Goal: Task Accomplishment & Management: Complete application form

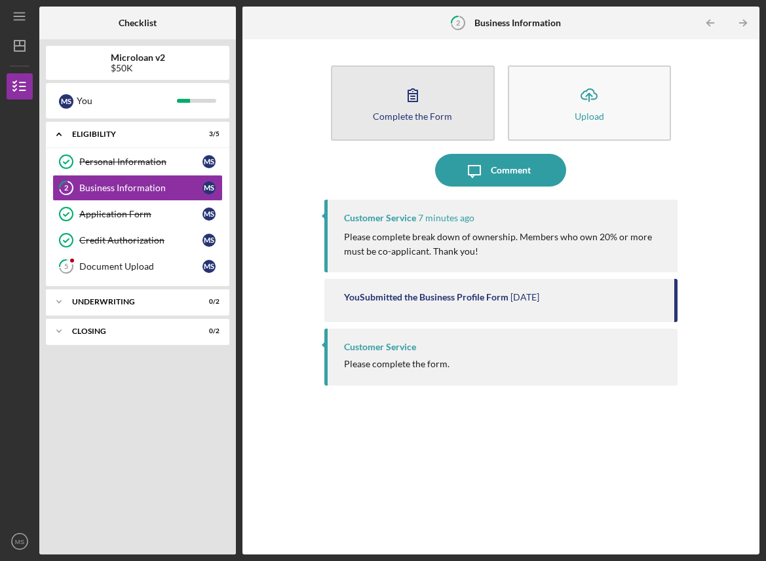
click at [434, 126] on button "Complete the Form Form" at bounding box center [412, 103] width 163 height 75
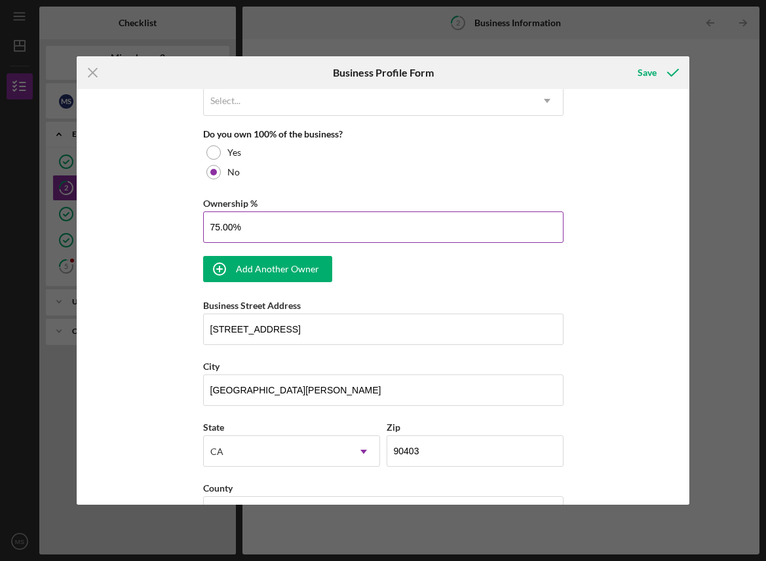
scroll to position [681, 0]
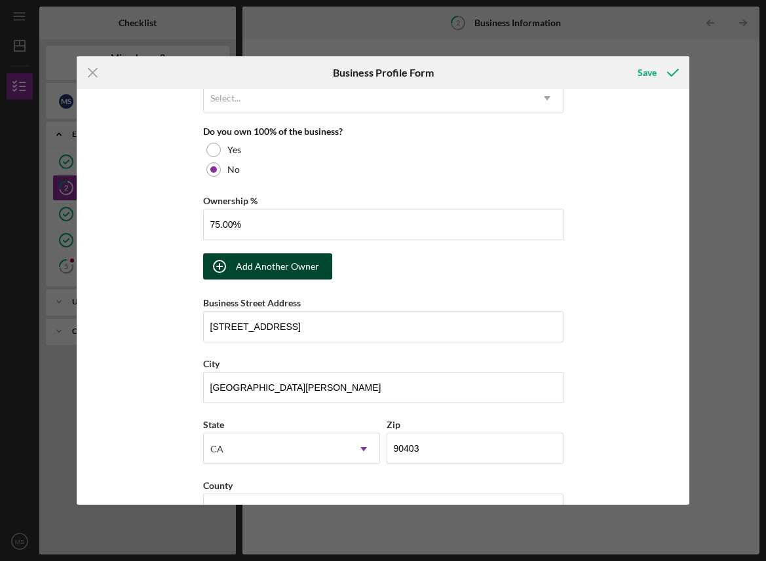
click at [310, 274] on div "Add Another Owner" at bounding box center [277, 266] width 83 height 26
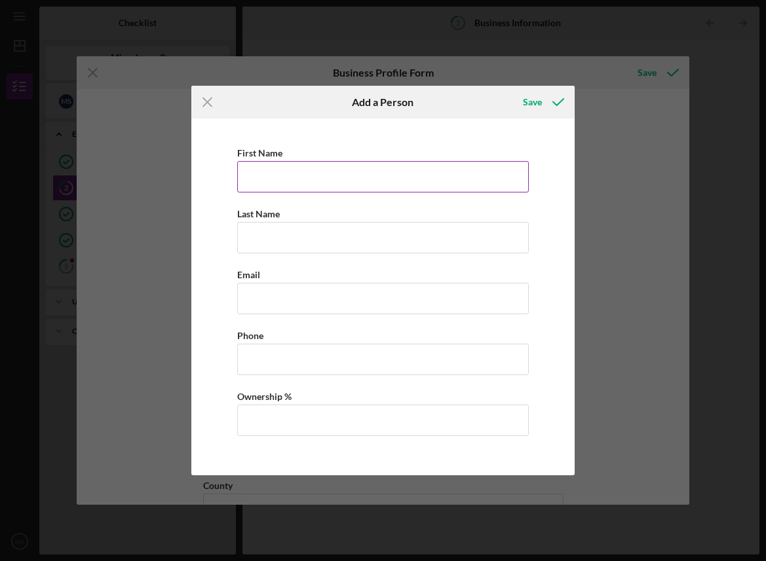
click at [510, 179] on input "First Name" at bounding box center [382, 176] width 291 height 31
click at [563, 223] on div "First Name Last Name Email Phone Ownership %" at bounding box center [383, 297] width 370 height 344
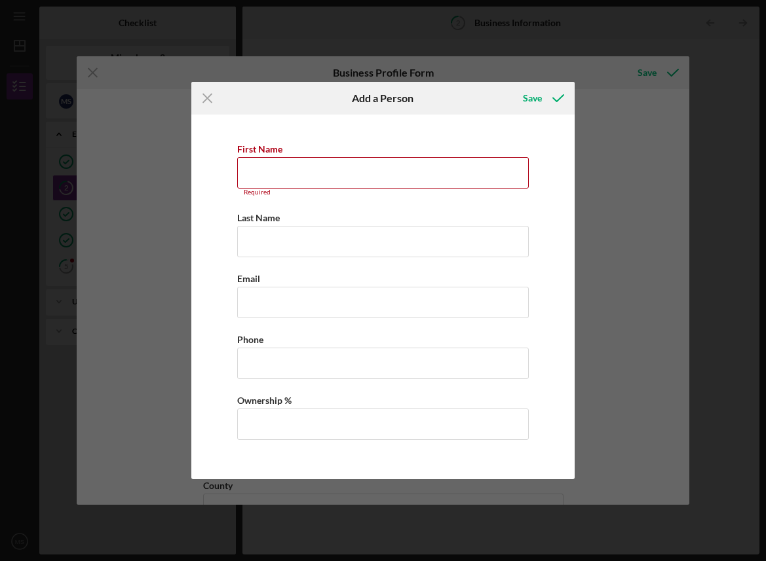
click at [563, 223] on div "First Name Required Last Name Required Email Phone Ownership %" at bounding box center [383, 297] width 370 height 352
click at [310, 175] on input "First Name" at bounding box center [382, 172] width 291 height 31
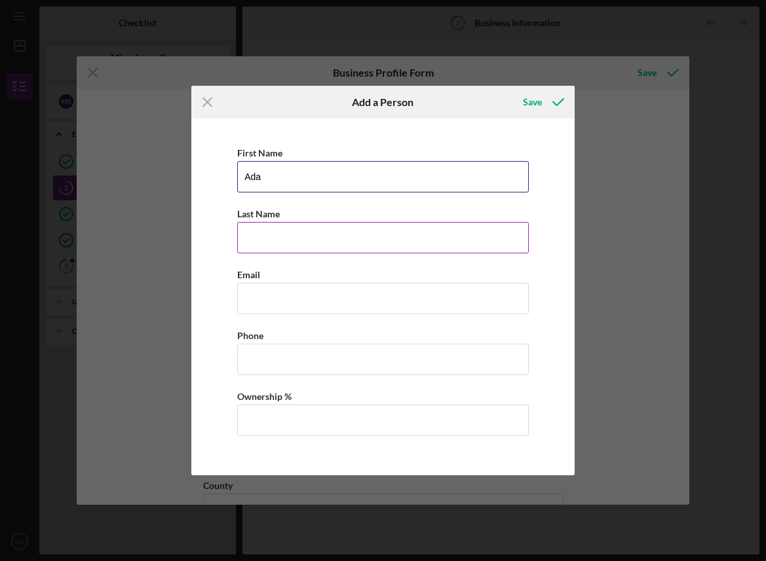
type input "[PERSON_NAME]"
click at [328, 253] on input "Last Name" at bounding box center [382, 237] width 291 height 31
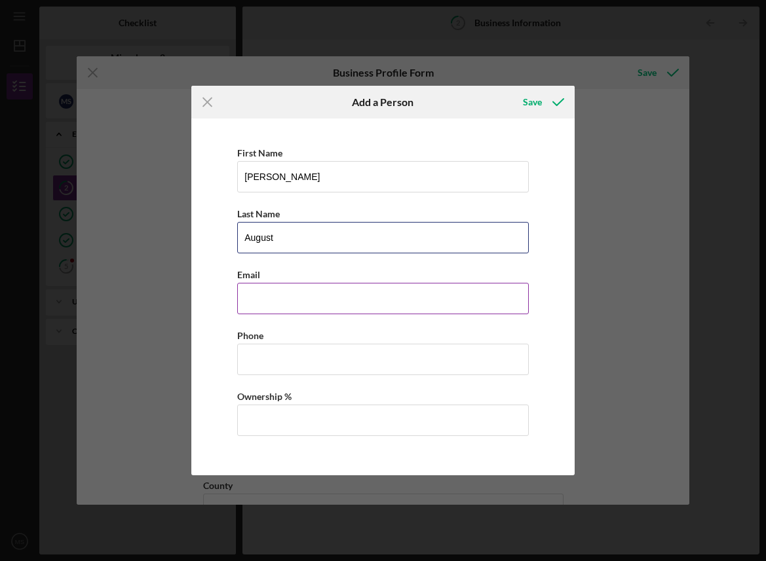
type input "August"
click at [361, 288] on input "Business Email" at bounding box center [382, 298] width 291 height 31
paste input "[EMAIL_ADDRESS][DOMAIN_NAME]"
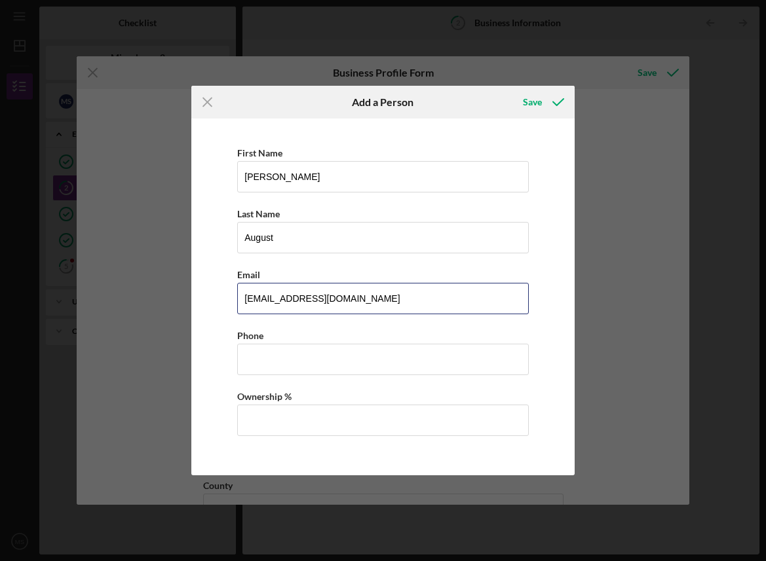
type input "[EMAIL_ADDRESS][DOMAIN_NAME]"
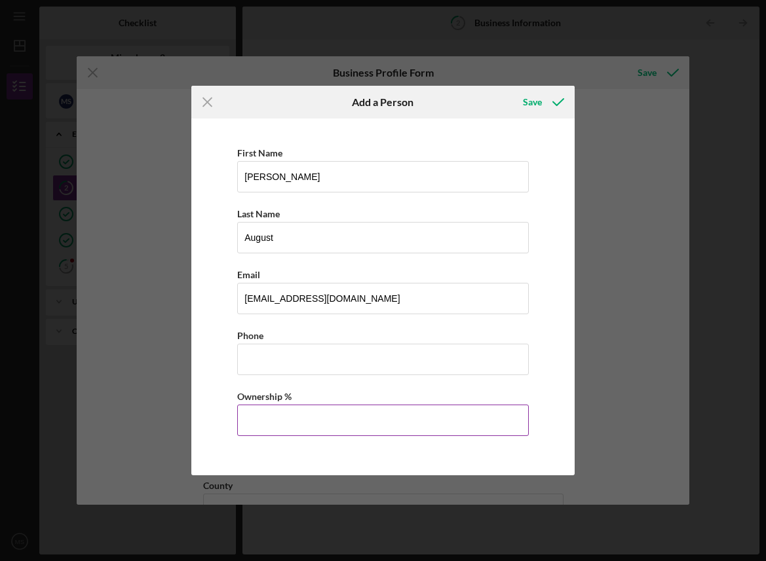
click at [392, 424] on input "Ownership %" at bounding box center [382, 420] width 291 height 31
type input "5.00%"
click at [536, 369] on div "First Name [PERSON_NAME] Last Name August Email [EMAIL_ADDRESS][DOMAIN_NAME] Ph…" at bounding box center [383, 297] width 370 height 344
click at [531, 100] on div "Save" at bounding box center [532, 102] width 19 height 26
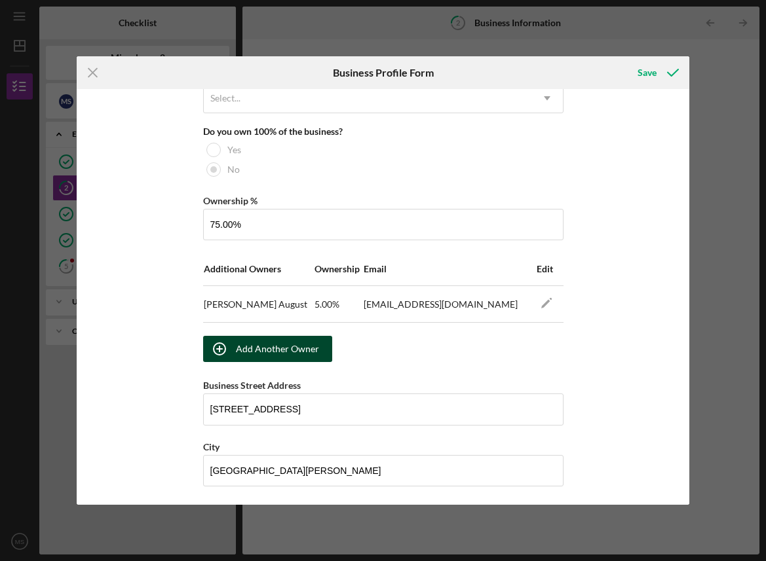
click at [265, 343] on div "Add Another Owner" at bounding box center [277, 349] width 83 height 26
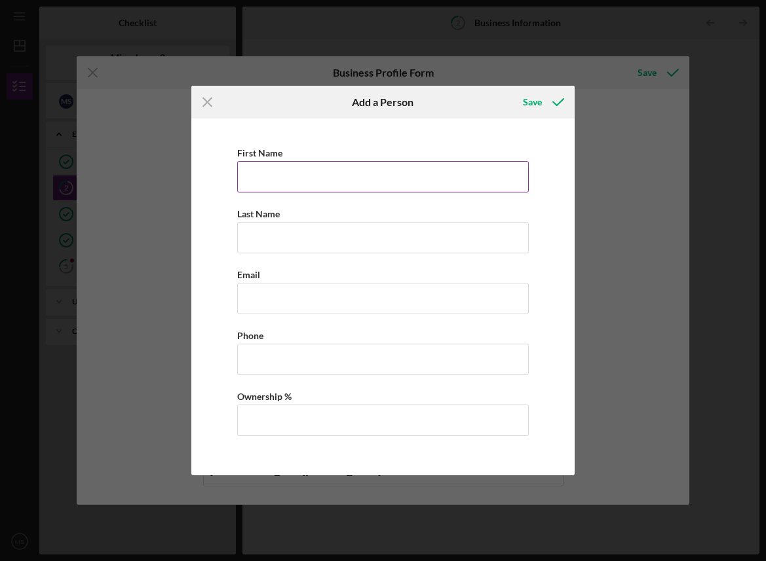
click at [346, 183] on input "First Name" at bounding box center [382, 176] width 291 height 31
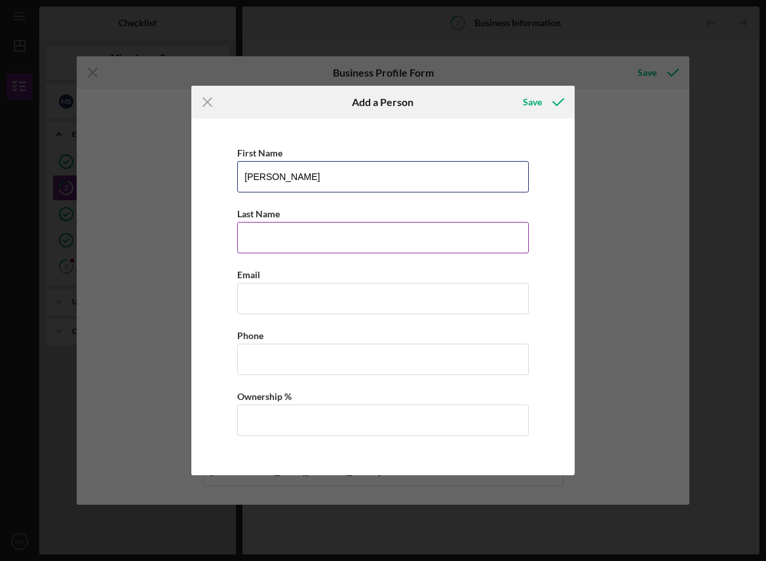
type input "[PERSON_NAME]"
click at [371, 231] on input "Last Name" at bounding box center [382, 237] width 291 height 31
type input "Sandal"
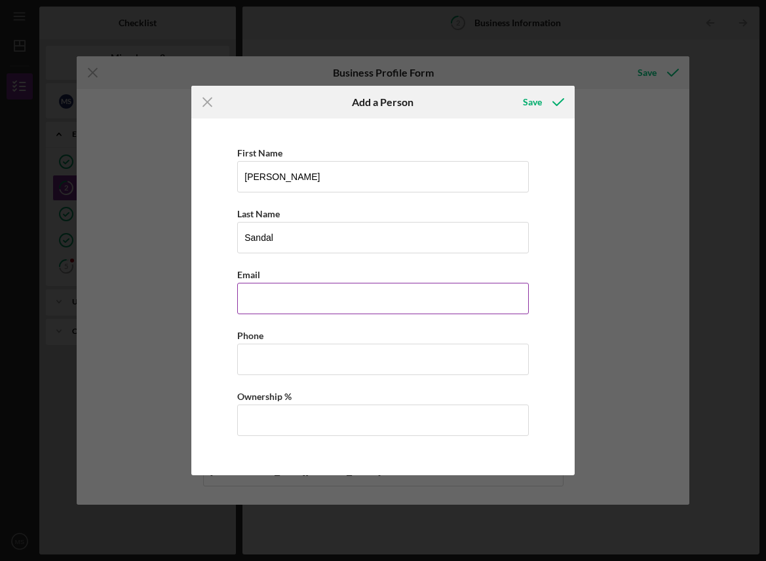
click at [312, 296] on input "Business Email" at bounding box center [382, 298] width 291 height 31
paste input "[EMAIL_ADDRESS][DOMAIN_NAME]"
type input "[EMAIL_ADDRESS][DOMAIN_NAME]"
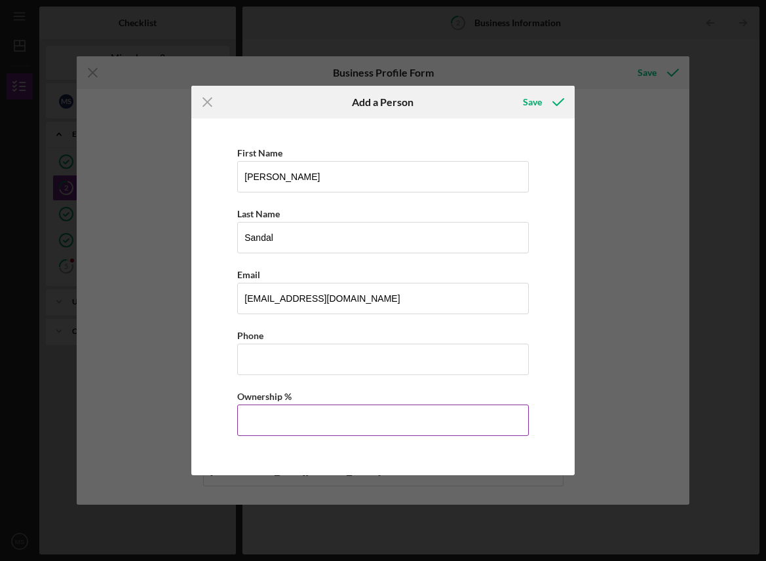
click at [354, 411] on input "Ownership %" at bounding box center [382, 420] width 291 height 31
type input "3%"
type input "4.50%"
click at [540, 100] on div "Save" at bounding box center [532, 102] width 19 height 26
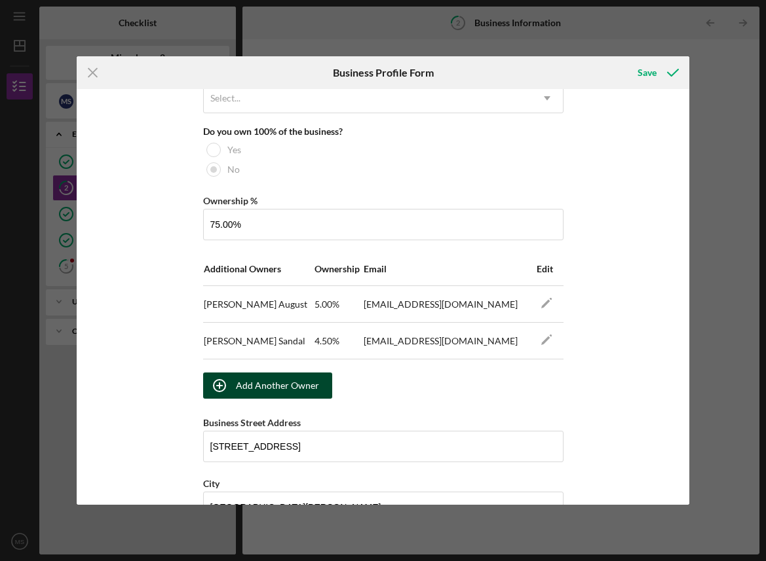
click at [269, 387] on div "Add Another Owner" at bounding box center [277, 386] width 83 height 26
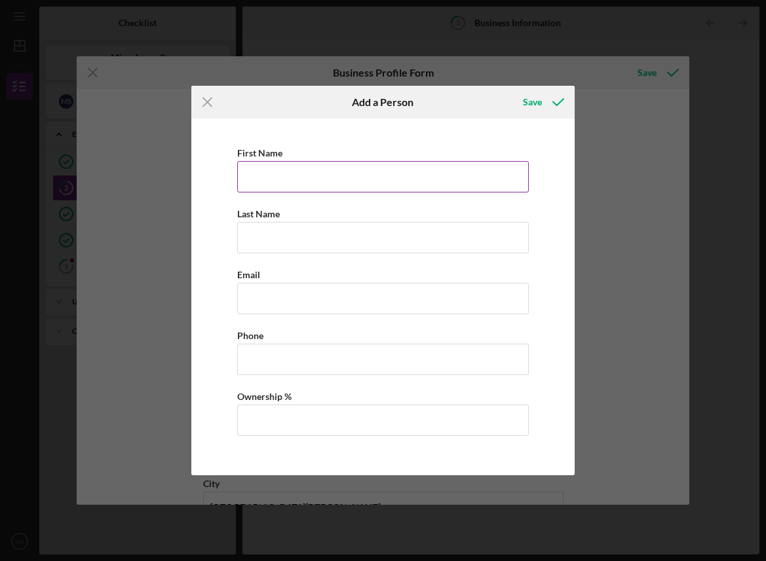
click at [309, 166] on input "First Name" at bounding box center [382, 176] width 291 height 31
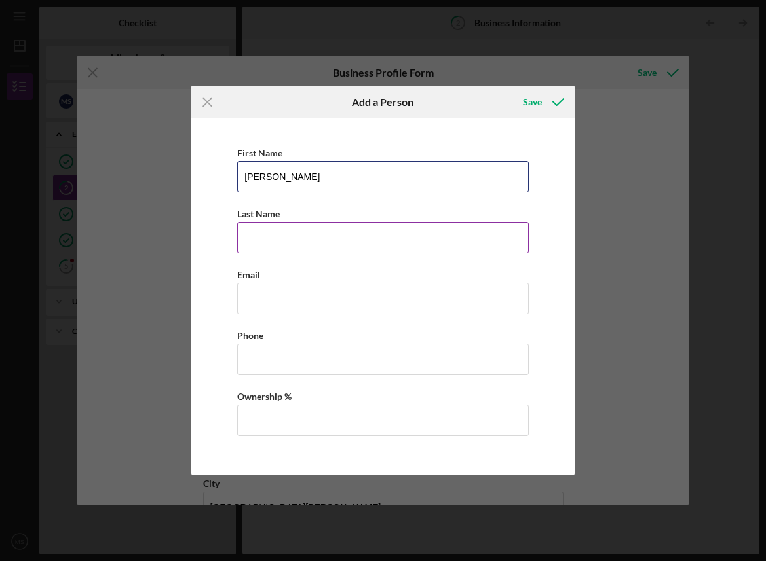
type input "[PERSON_NAME]"
click at [417, 235] on input "Last Name" at bounding box center [382, 237] width 291 height 31
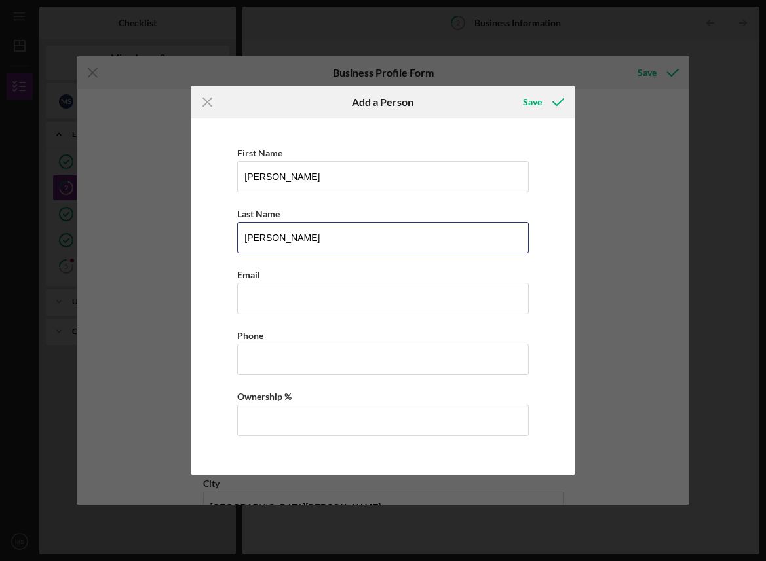
type input "[PERSON_NAME]"
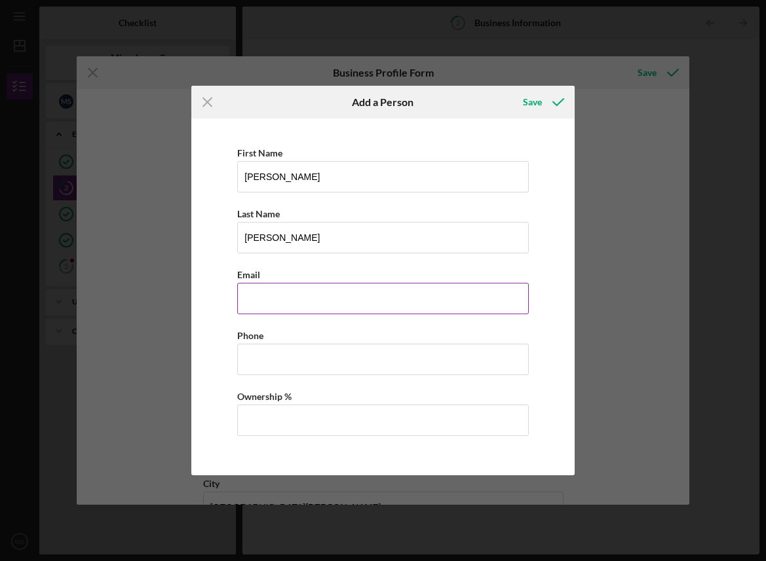
click at [335, 296] on input "Business Email" at bounding box center [382, 298] width 291 height 31
paste input "[PERSON_NAME][EMAIL_ADDRESS][DOMAIN_NAME]"
type input "[PERSON_NAME][EMAIL_ADDRESS][DOMAIN_NAME]"
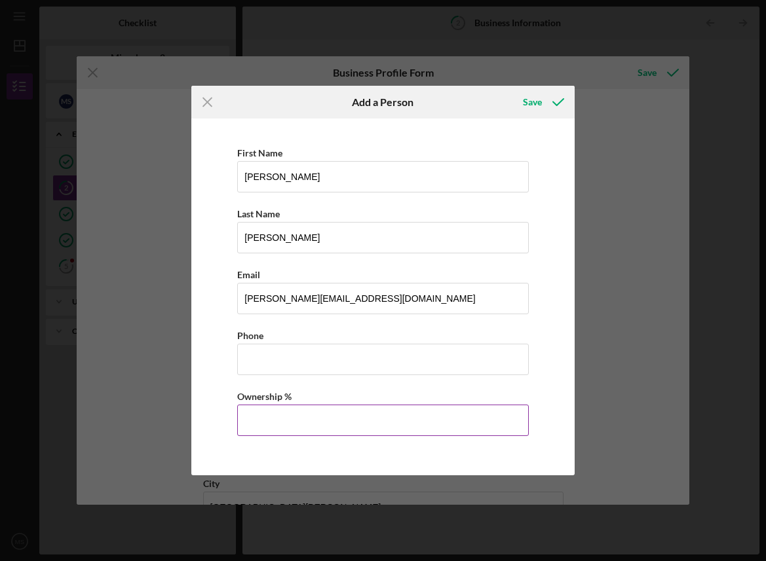
click at [312, 426] on input "Ownership %" at bounding box center [382, 420] width 291 height 31
type input "3.75%"
click at [538, 106] on div "Save" at bounding box center [532, 102] width 19 height 26
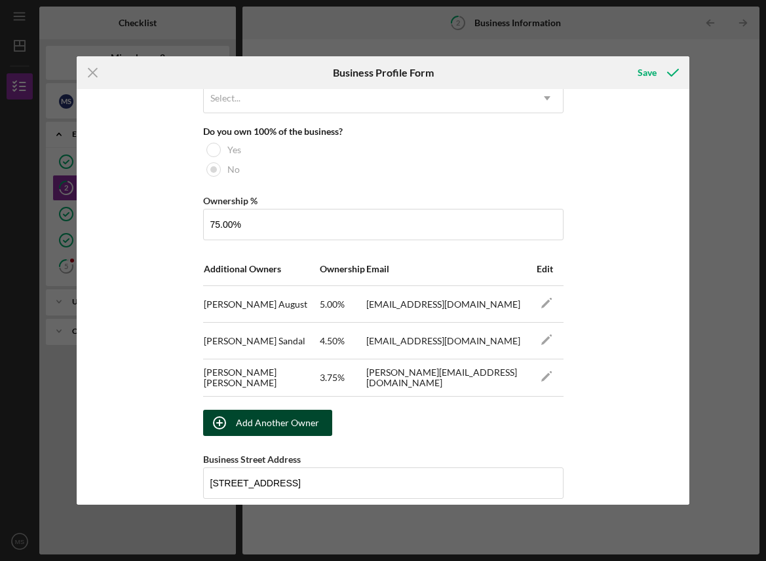
click at [305, 432] on div "Add Another Owner" at bounding box center [277, 423] width 83 height 26
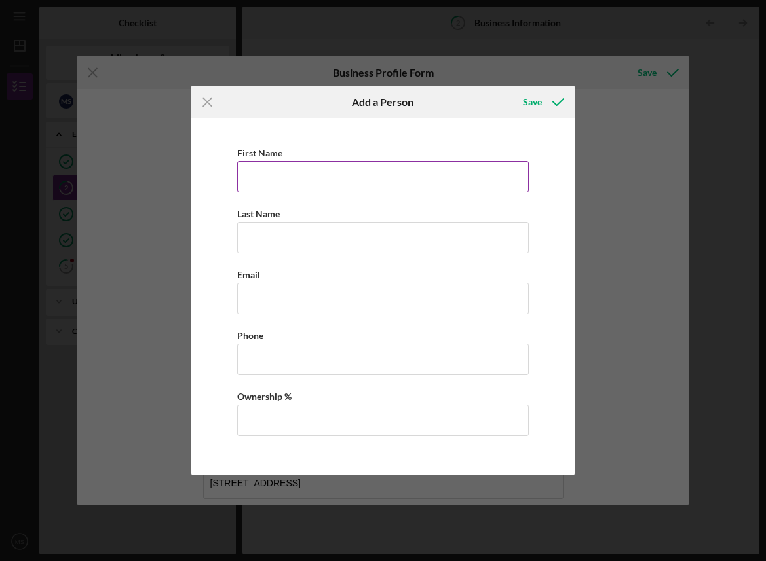
click at [395, 178] on input "First Name" at bounding box center [382, 176] width 291 height 31
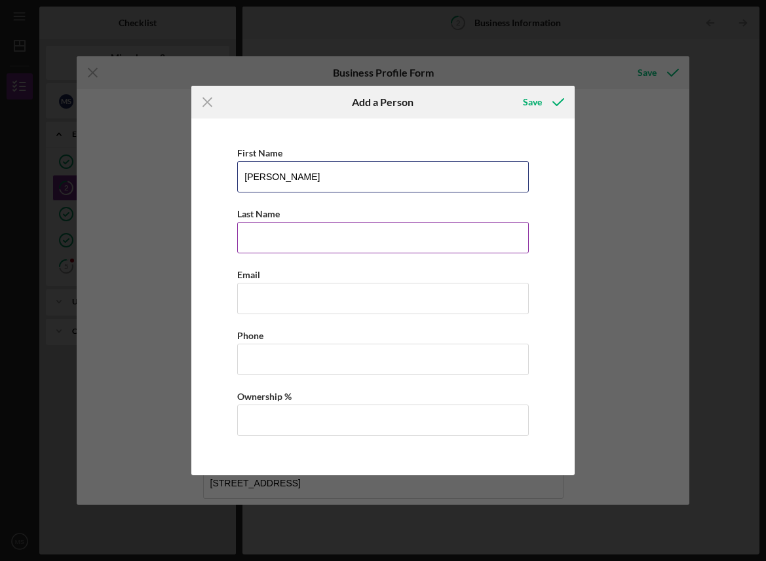
type input "[PERSON_NAME]"
click at [437, 239] on input "Last Name" at bounding box center [382, 237] width 291 height 31
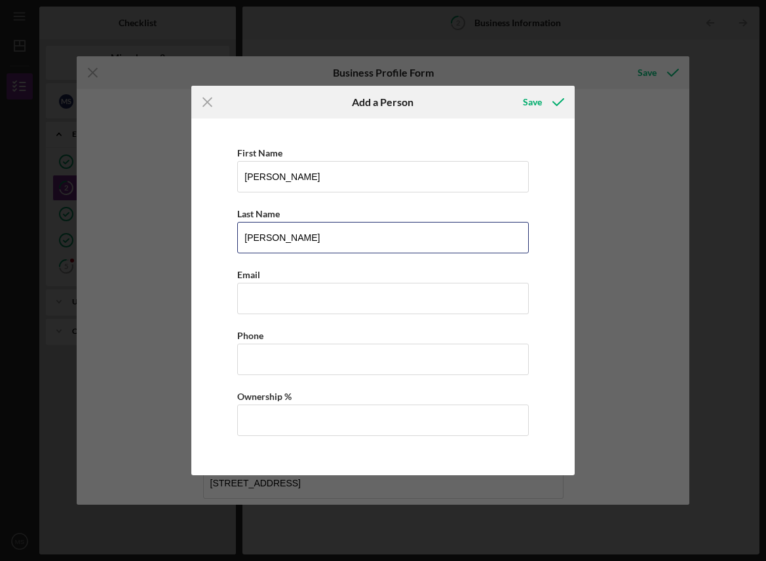
type input "[PERSON_NAME]"
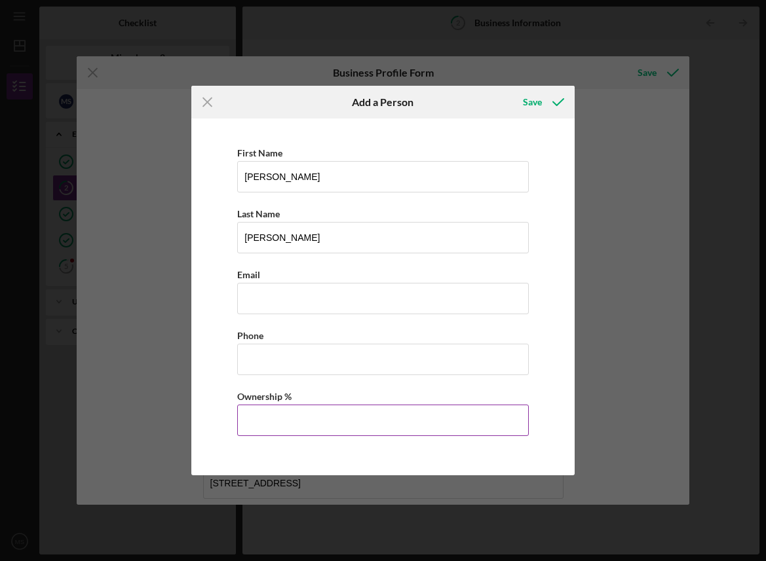
click at [316, 415] on input "Ownership %" at bounding box center [382, 420] width 291 height 31
type input "2.50%"
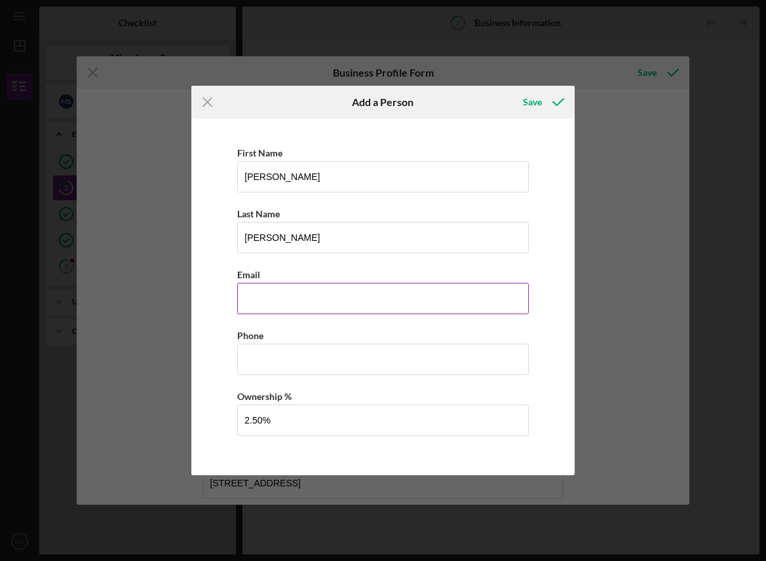
click at [332, 300] on input "Business Email" at bounding box center [382, 298] width 291 height 31
paste input "[PERSON_NAME][EMAIL_ADDRESS][PERSON_NAME][DOMAIN_NAME]"
type input "[PERSON_NAME][EMAIL_ADDRESS][PERSON_NAME][DOMAIN_NAME]"
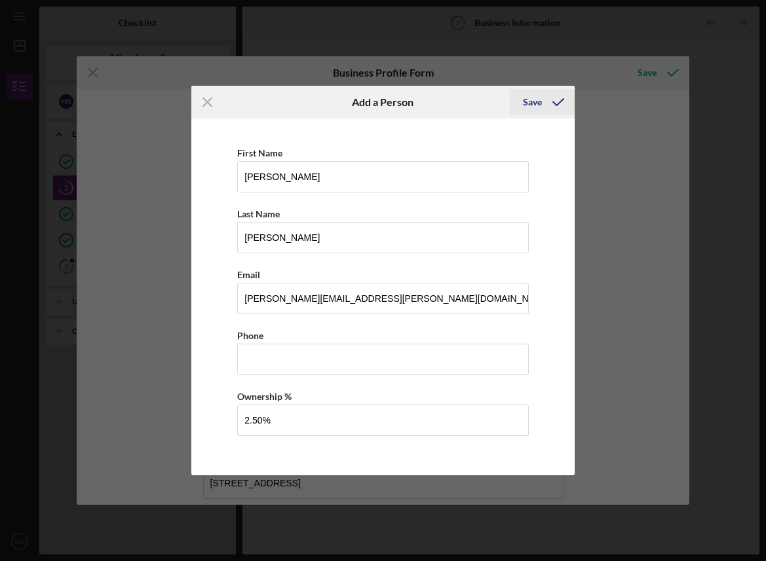
click at [542, 102] on icon "button" at bounding box center [558, 102] width 33 height 33
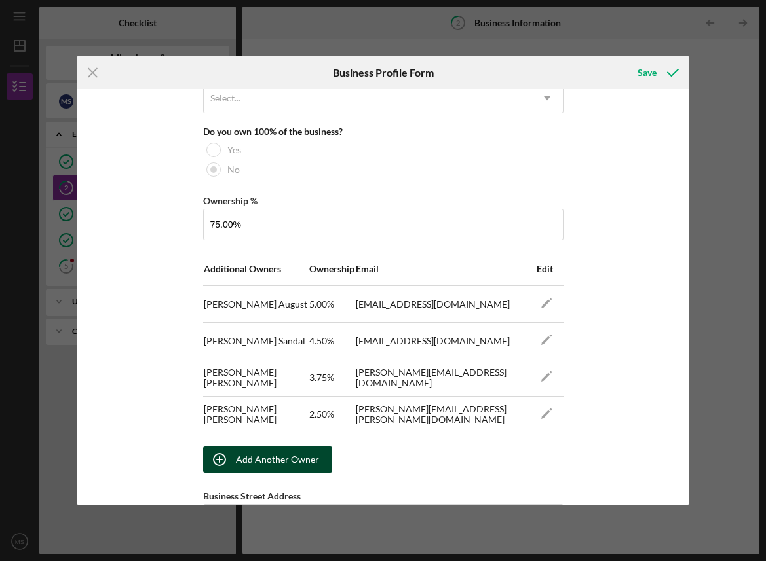
click at [239, 460] on div "Add Another Owner" at bounding box center [277, 460] width 83 height 26
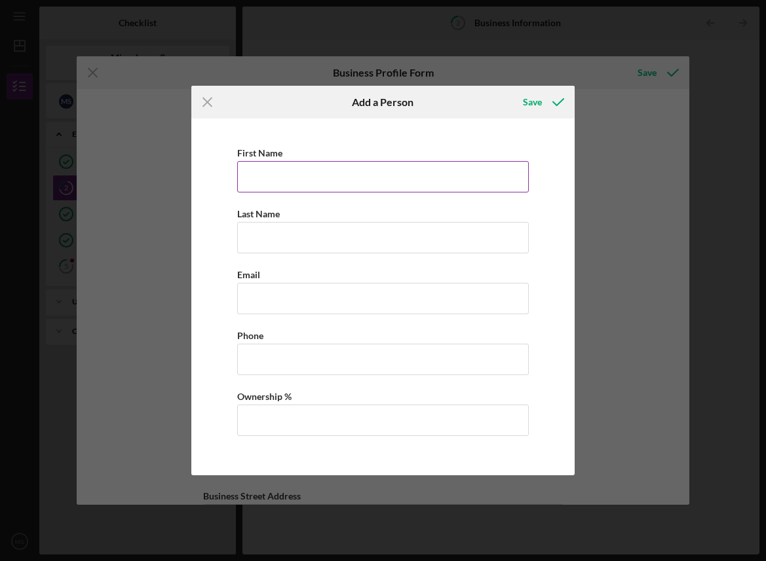
click at [395, 165] on input "First Name" at bounding box center [382, 176] width 291 height 31
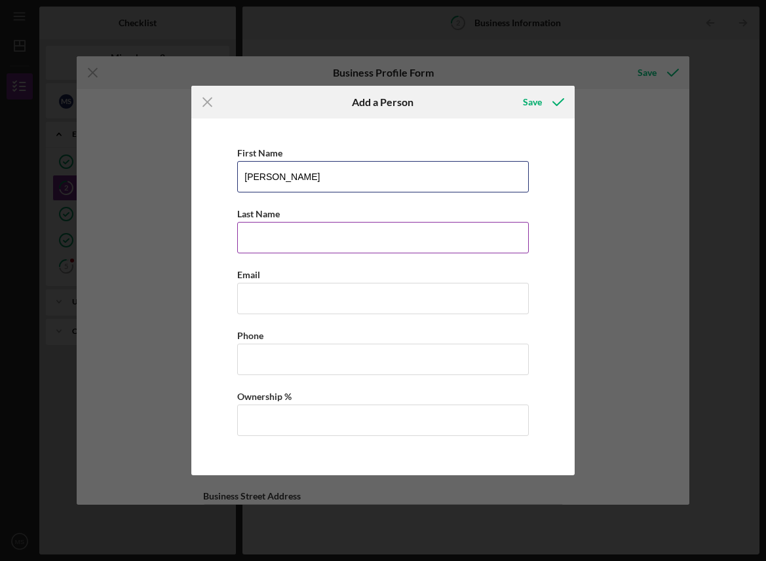
type input "[PERSON_NAME]"
click at [414, 234] on input "Last Name" at bounding box center [382, 237] width 291 height 31
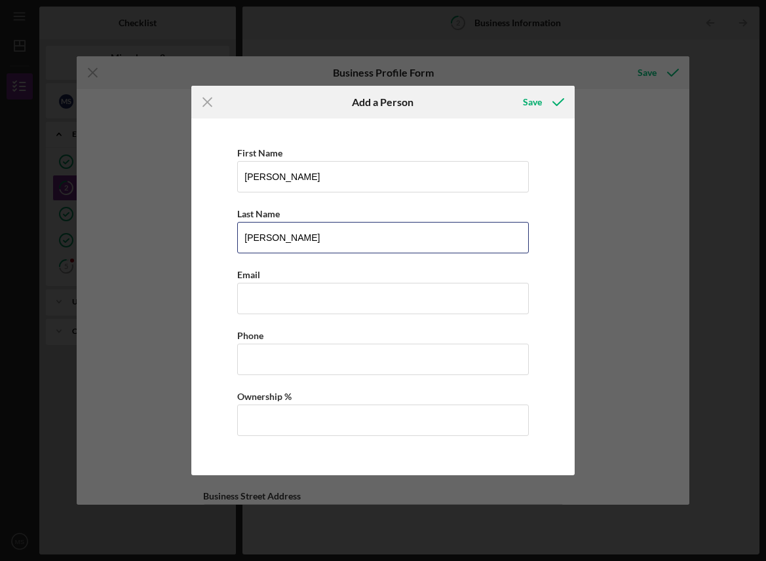
type input "[PERSON_NAME]"
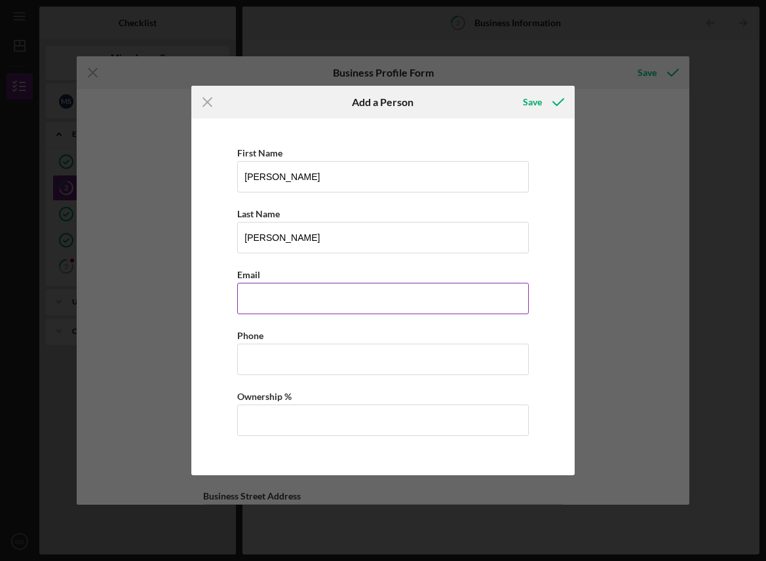
click at [337, 285] on input "Business Email" at bounding box center [382, 298] width 291 height 31
paste input "[PERSON_NAME][EMAIL_ADDRESS][DOMAIN_NAME]"
type input "[PERSON_NAME][EMAIL_ADDRESS][DOMAIN_NAME]"
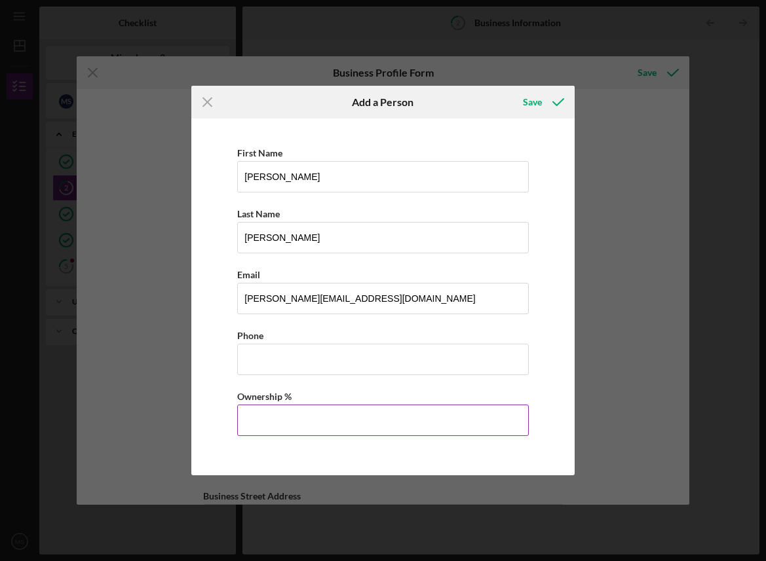
click at [326, 415] on input "Ownership %" at bounding box center [382, 420] width 291 height 31
type input "3.75%"
click at [538, 102] on div "Save" at bounding box center [532, 102] width 19 height 26
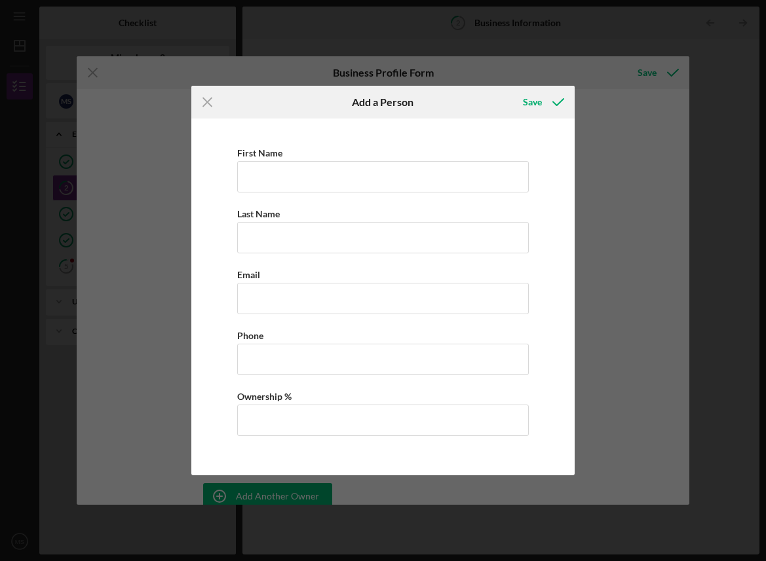
scroll to position [683, 0]
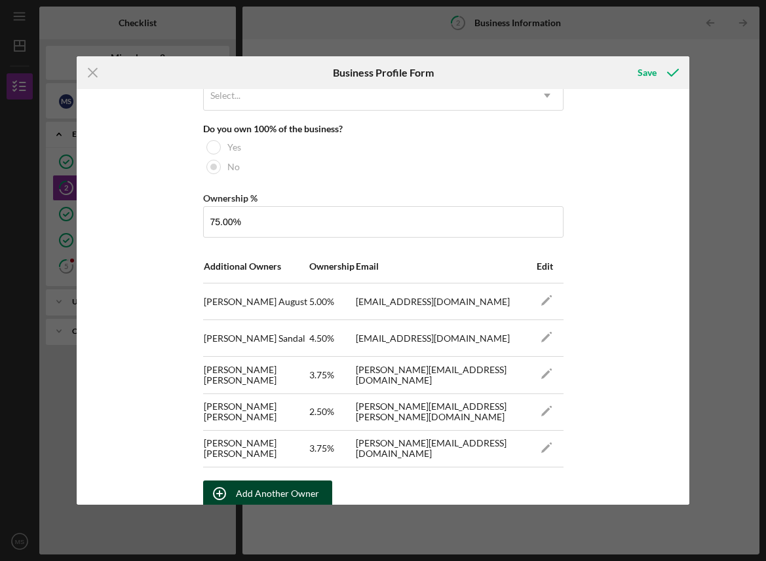
click at [286, 496] on div "Add Another Owner" at bounding box center [277, 494] width 83 height 26
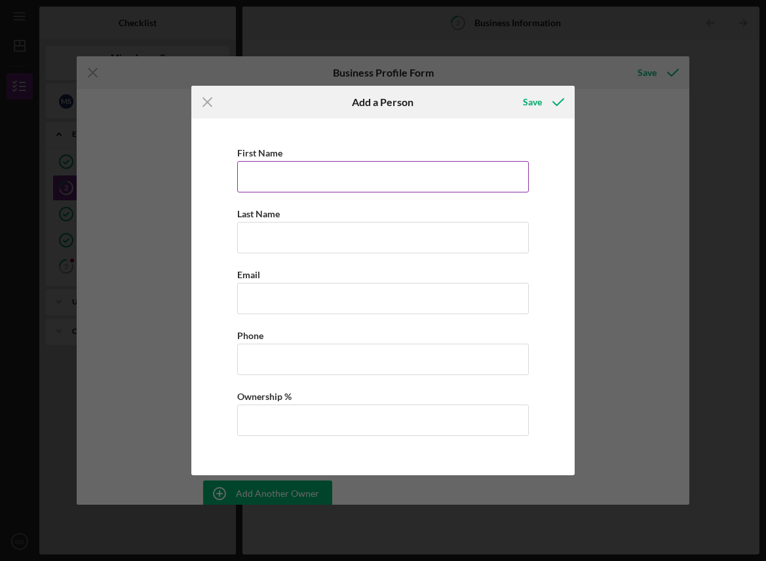
click at [357, 168] on input "First Name" at bounding box center [382, 176] width 291 height 31
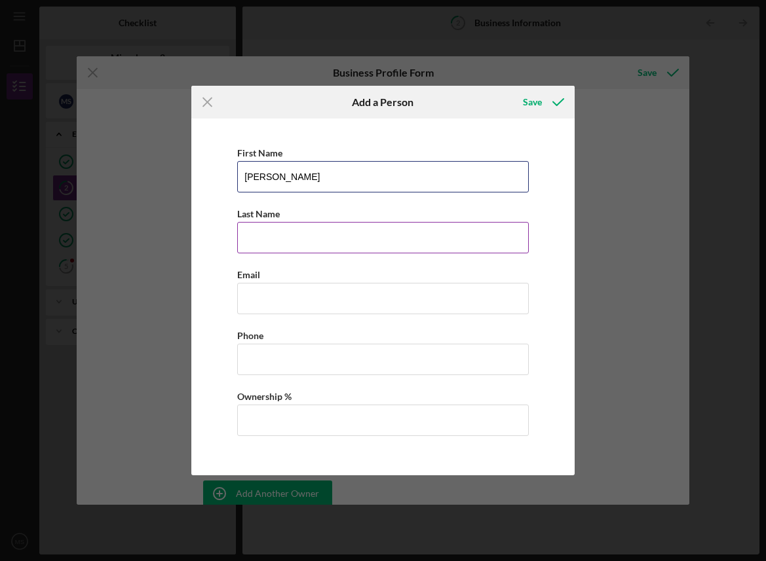
type input "[PERSON_NAME]"
click at [479, 248] on input "Last Name" at bounding box center [382, 237] width 291 height 31
type input "Coca"
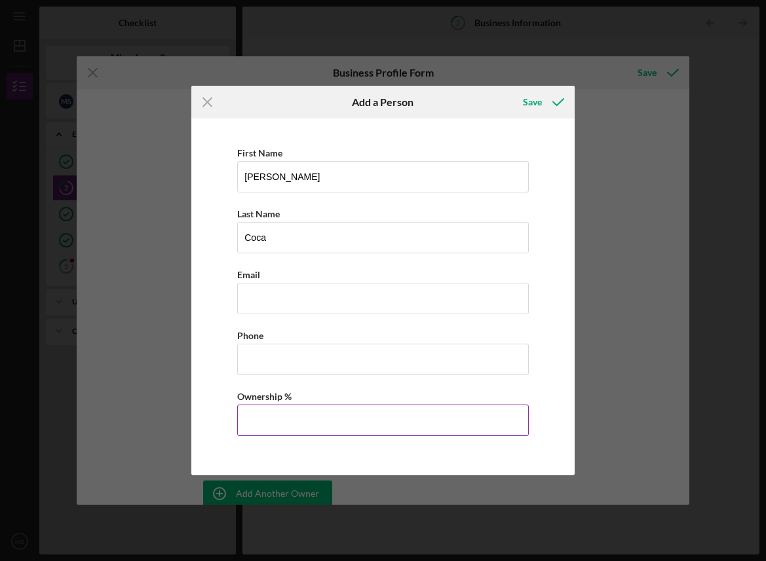
click at [375, 431] on input "Ownership %" at bounding box center [382, 420] width 291 height 31
type input "3.50%"
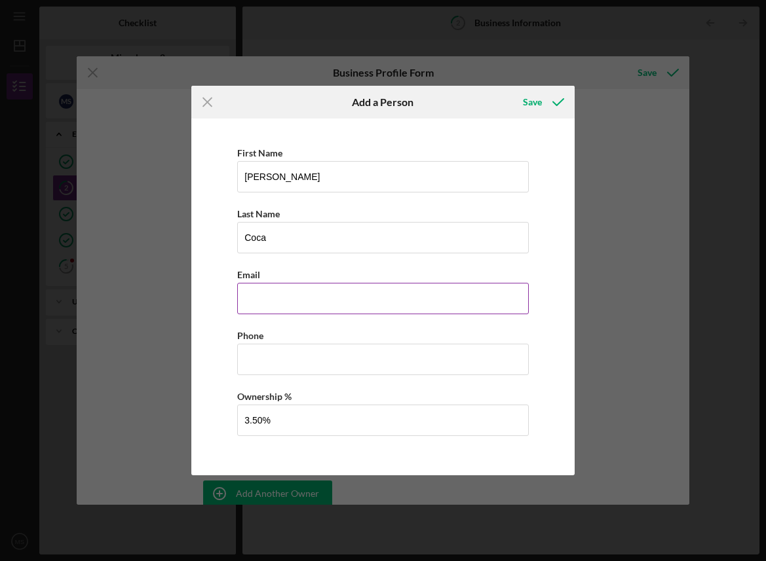
click at [328, 292] on input "Business Email" at bounding box center [382, 298] width 291 height 31
paste input "[PERSON_NAME][EMAIL_ADDRESS][DOMAIN_NAME]"
type input "[PERSON_NAME][EMAIL_ADDRESS][DOMAIN_NAME]"
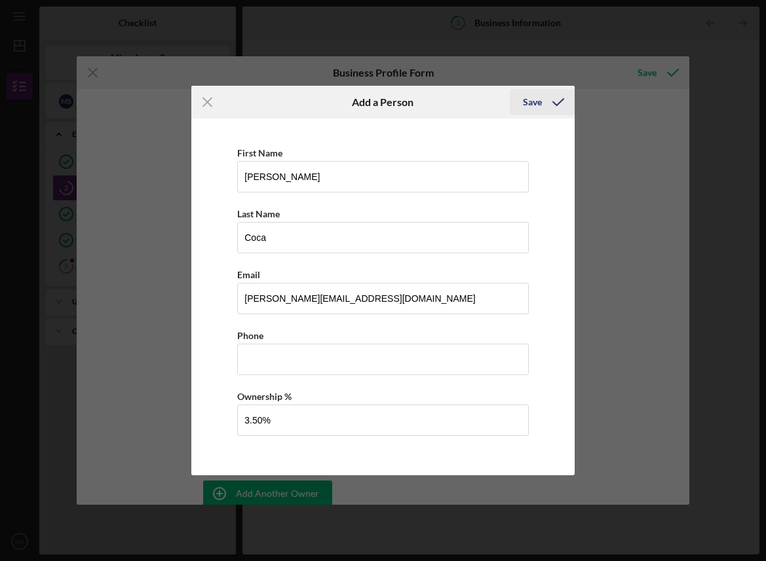
click at [536, 108] on div "Save" at bounding box center [532, 102] width 19 height 26
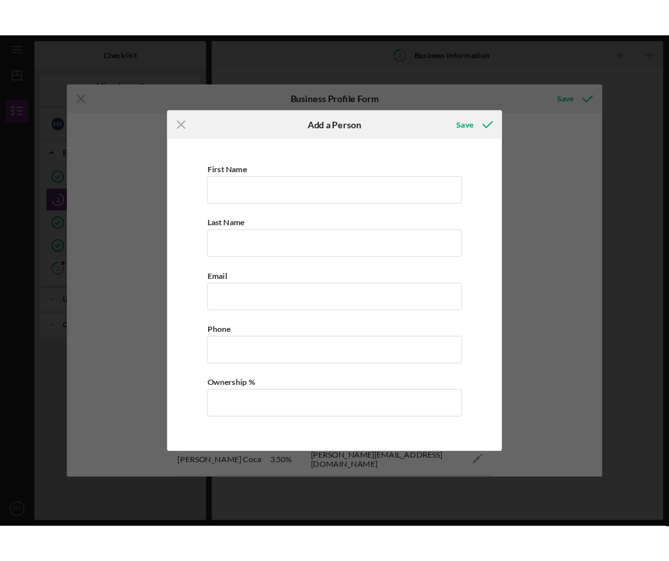
scroll to position [914, 0]
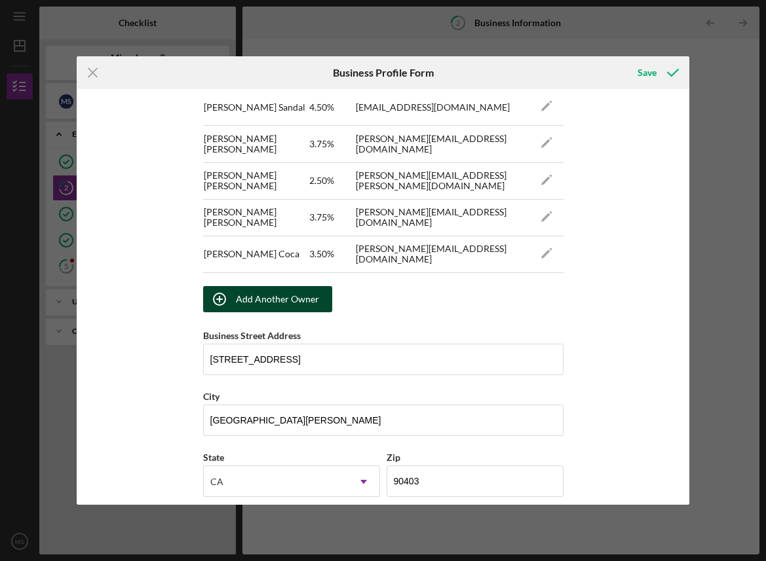
click at [296, 297] on div "Add Another Owner" at bounding box center [277, 299] width 83 height 26
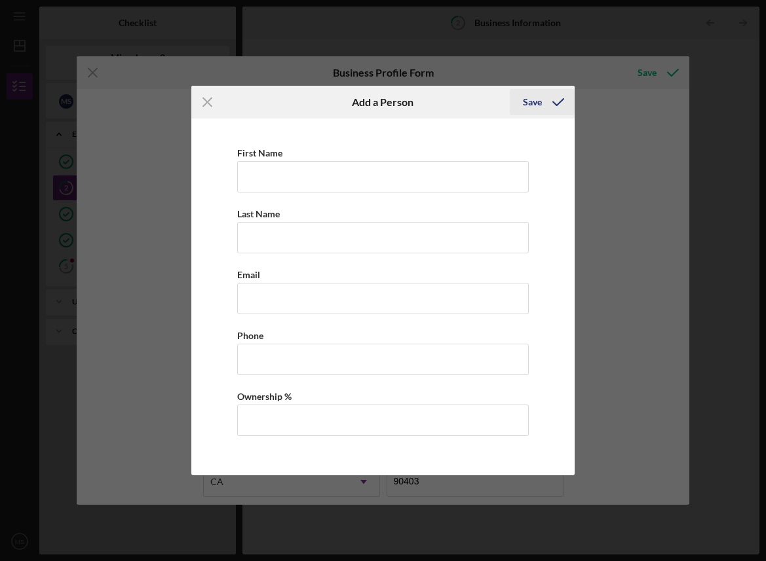
click at [552, 104] on icon "button" at bounding box center [558, 102] width 33 height 33
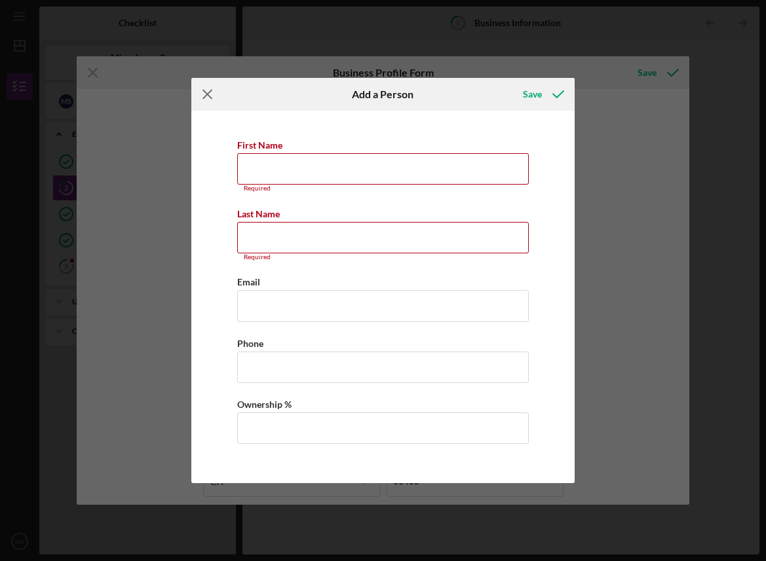
click at [209, 94] on line at bounding box center [207, 94] width 9 height 9
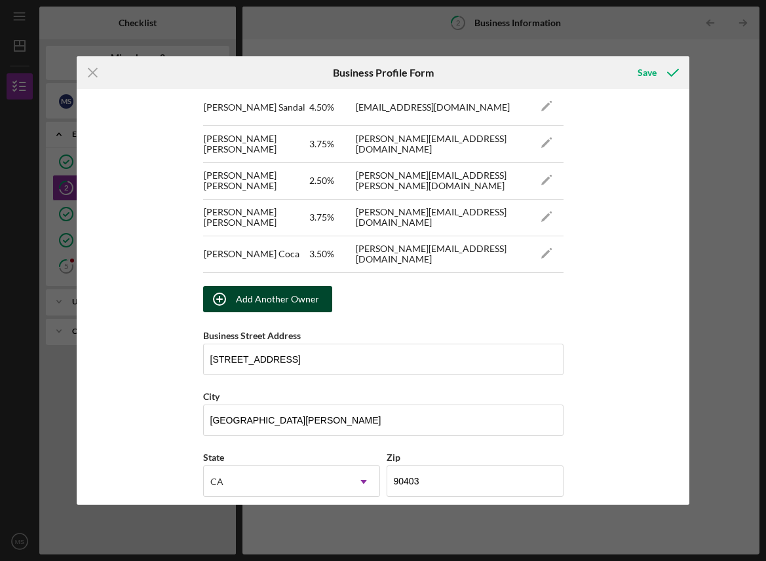
click at [286, 294] on div "Add Another Owner" at bounding box center [277, 299] width 83 height 26
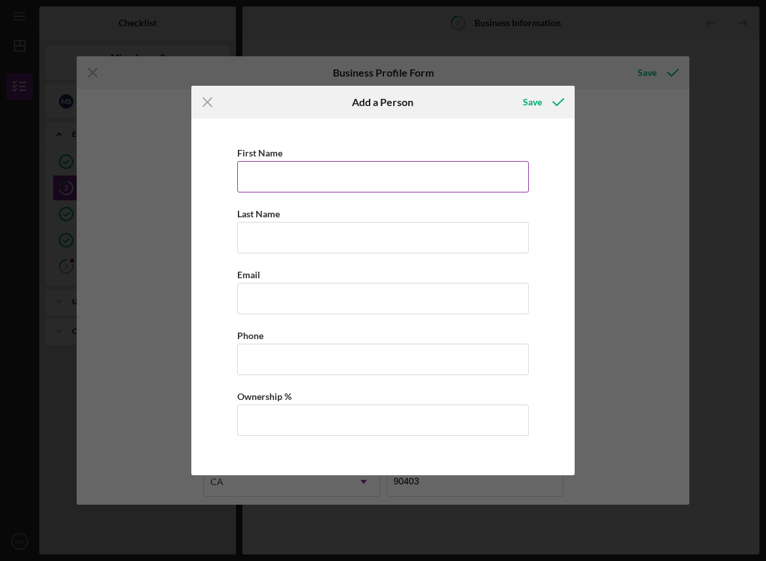
click at [352, 176] on input "First Name" at bounding box center [382, 176] width 291 height 31
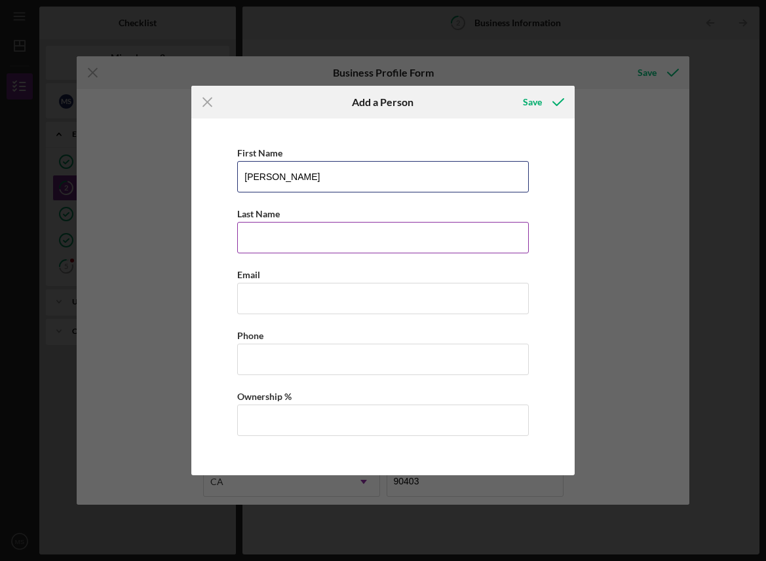
type input "[PERSON_NAME]"
click at [417, 247] on input "Last Name" at bounding box center [382, 237] width 291 height 31
type input "a"
type input "August"
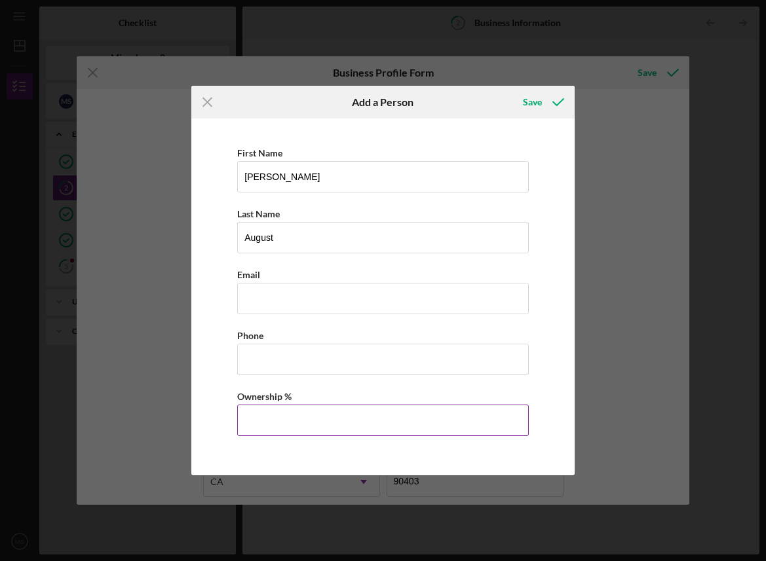
click at [349, 428] on input "Ownership %" at bounding box center [382, 420] width 291 height 31
type input "2.00%"
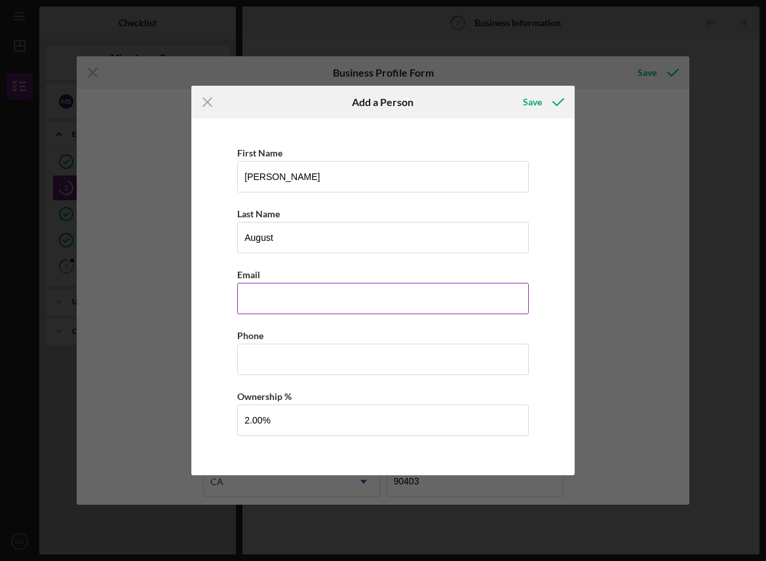
click at [346, 306] on input "Business Email" at bounding box center [382, 298] width 291 height 31
paste input "[EMAIL_ADDRESS][DOMAIN_NAME]"
type input "[EMAIL_ADDRESS][DOMAIN_NAME]"
click at [533, 103] on div "Save" at bounding box center [532, 102] width 19 height 26
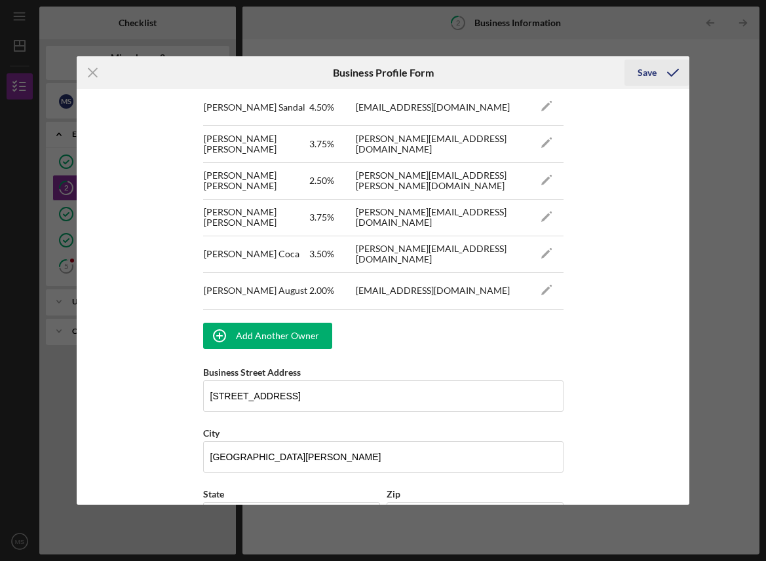
click at [658, 75] on icon "submit" at bounding box center [672, 72] width 33 height 33
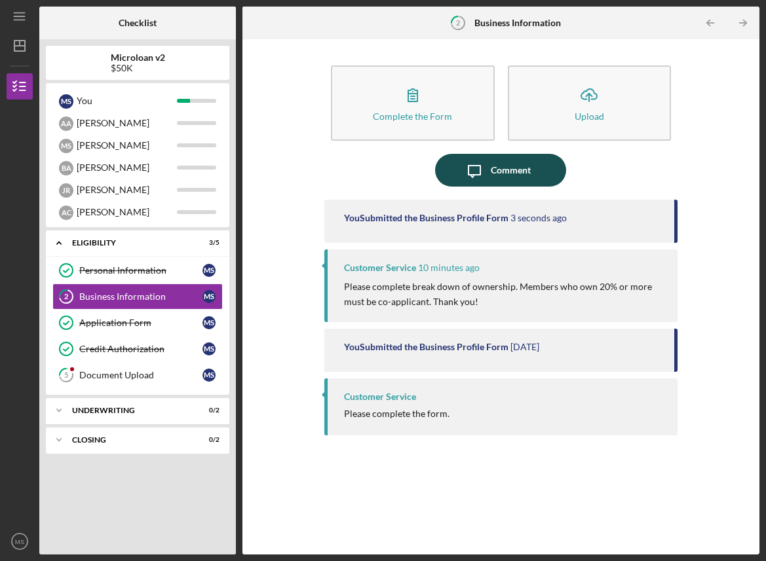
click at [513, 168] on div "Comment" at bounding box center [511, 170] width 40 height 33
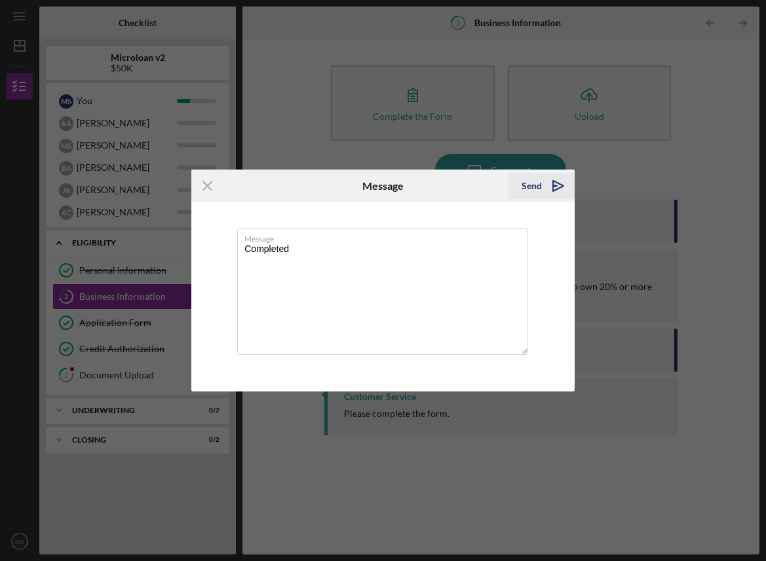
type textarea "Completed"
click at [550, 185] on icon "Icon/icon-invite-send" at bounding box center [558, 186] width 33 height 33
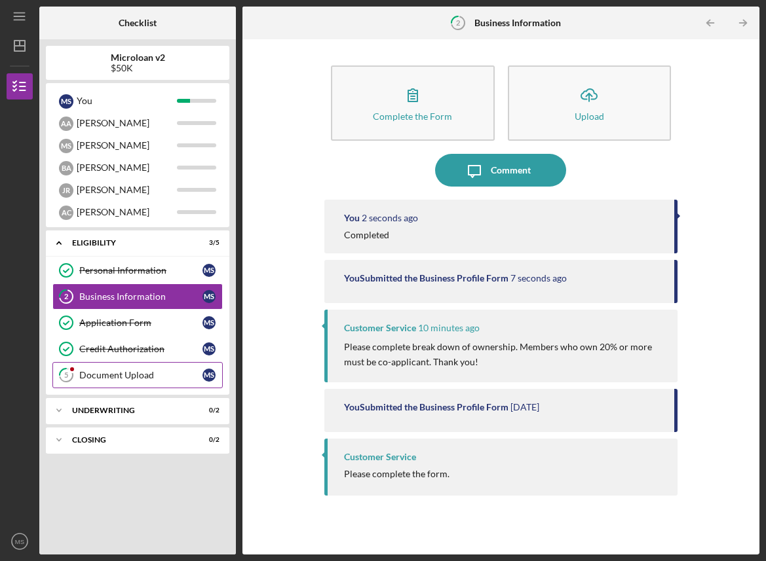
click at [105, 384] on link "5 Document Upload M S" at bounding box center [137, 375] width 170 height 26
